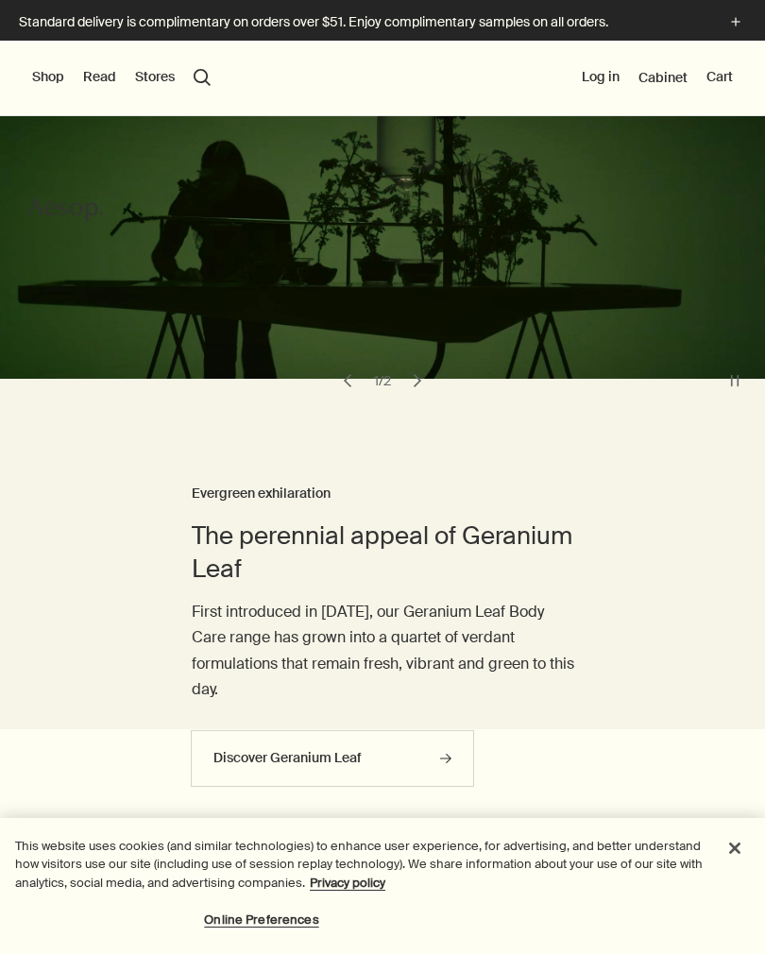
click at [50, 75] on button "Shop" at bounding box center [48, 77] width 32 height 19
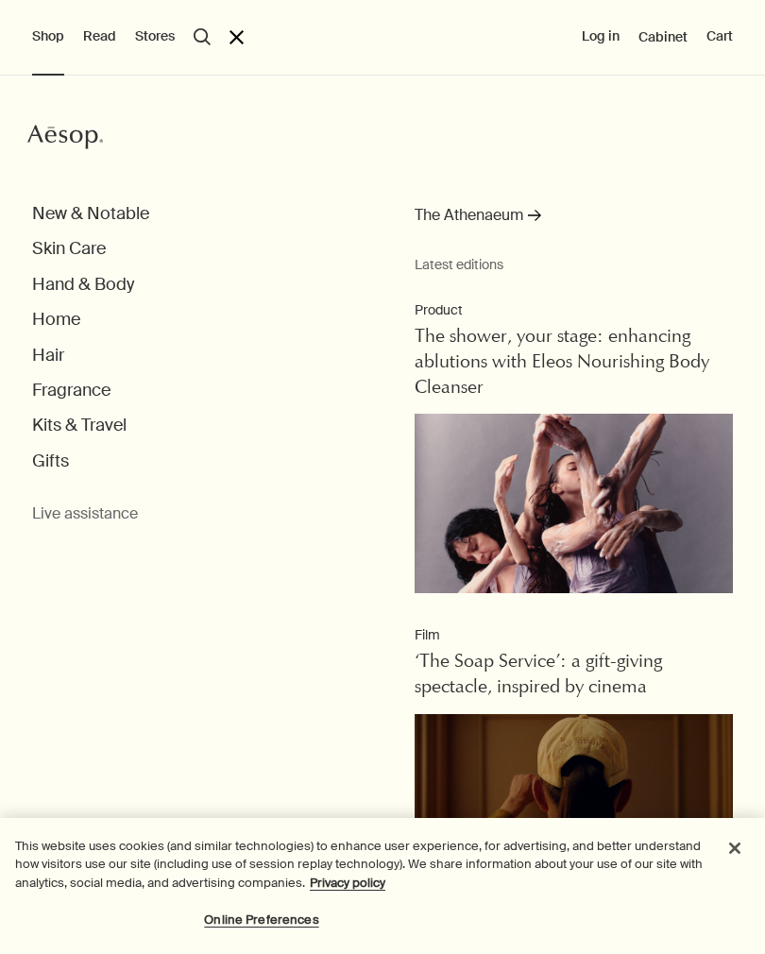
click at [103, 292] on button "Hand & Body" at bounding box center [83, 285] width 102 height 22
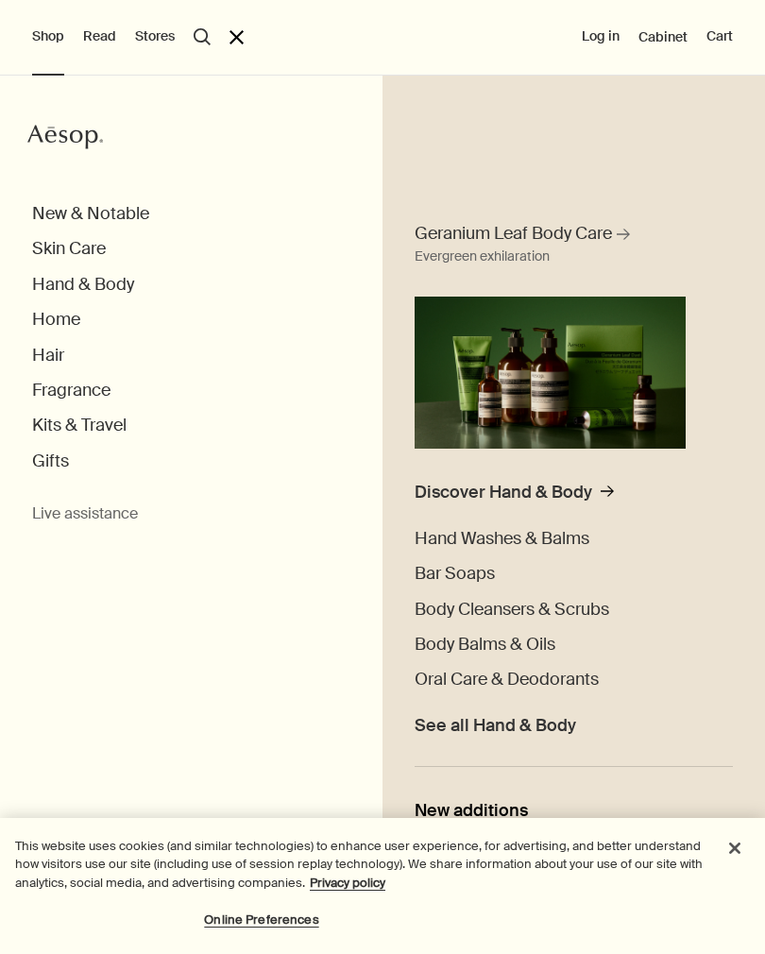
click at [530, 722] on span "See all Hand & Body" at bounding box center [496, 726] width 162 height 22
